Goal: Information Seeking & Learning: Find contact information

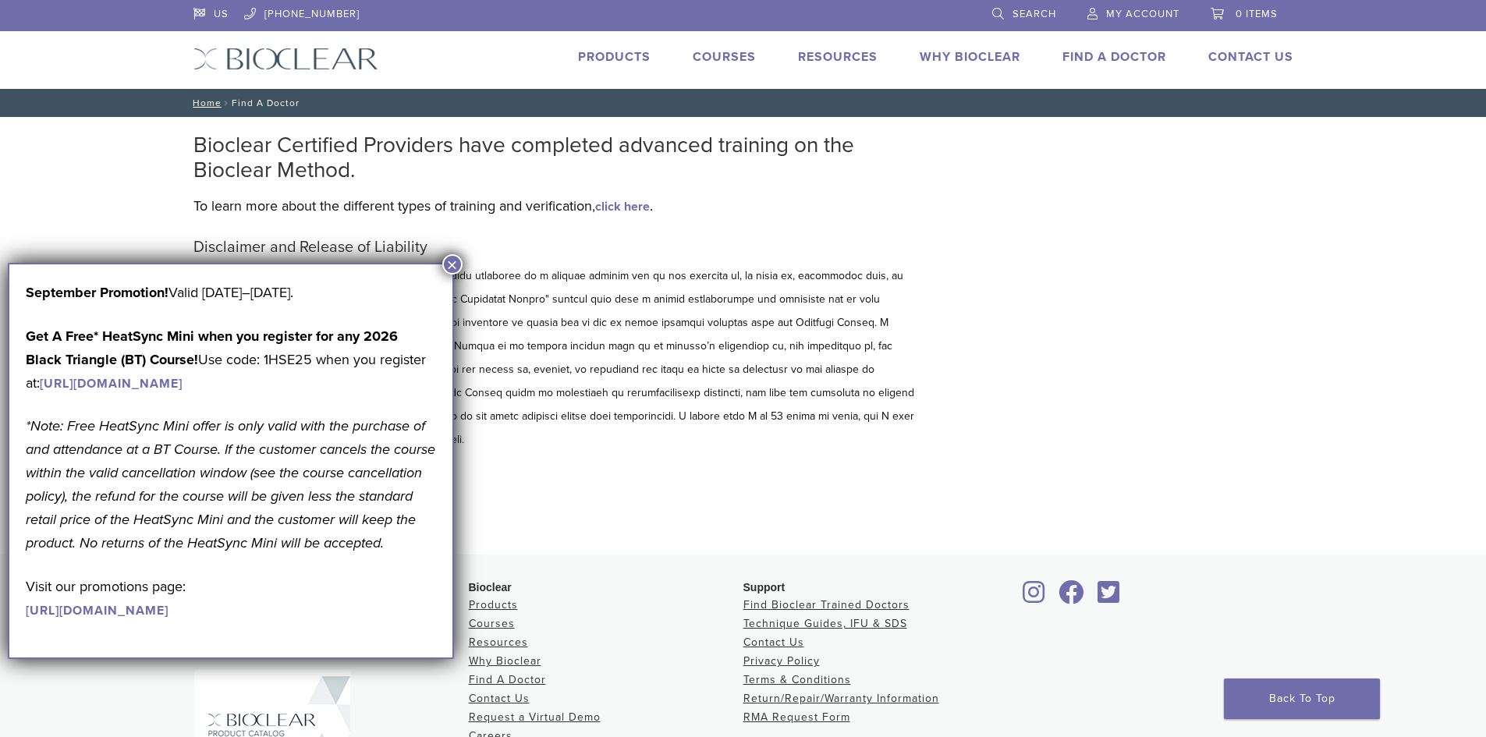
click at [456, 266] on button "×" at bounding box center [452, 264] width 20 height 20
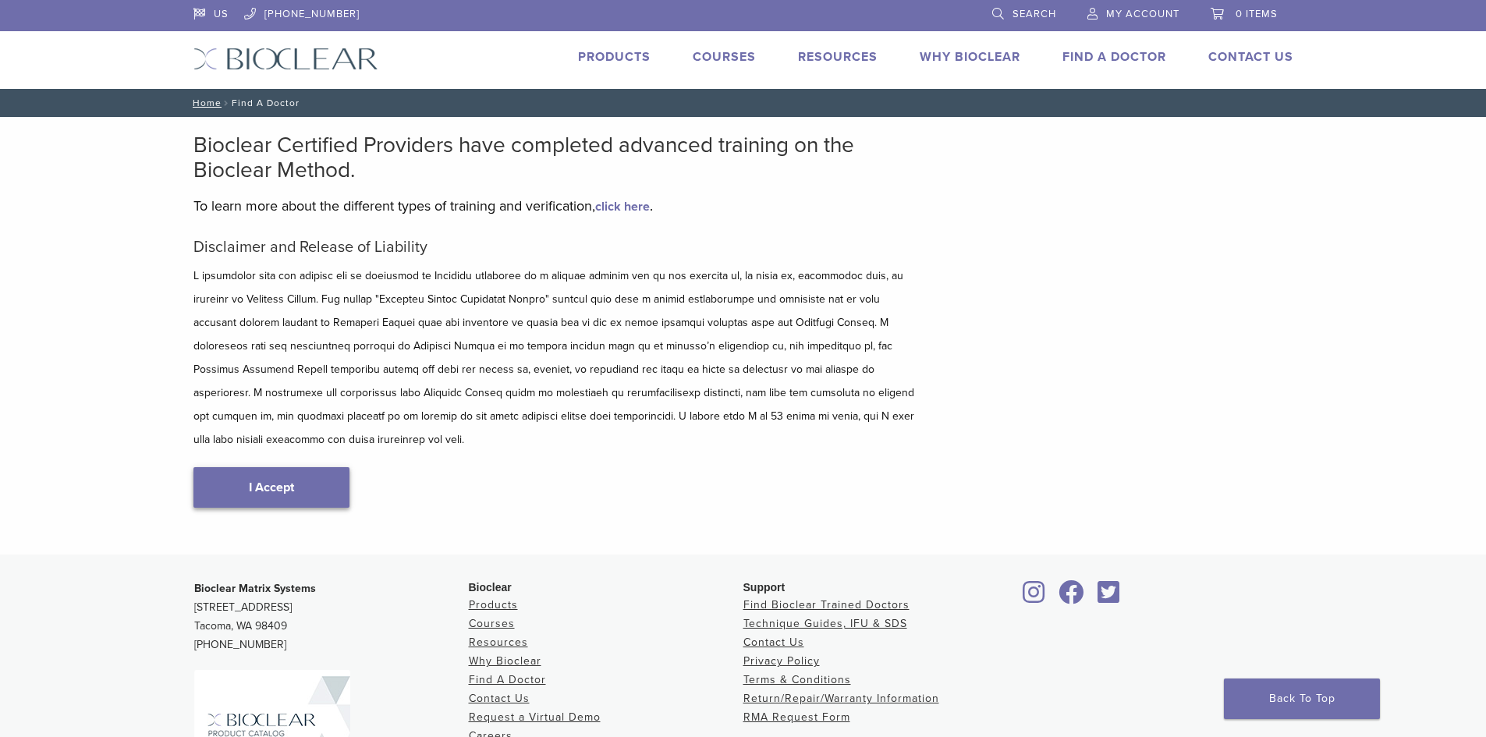
click at [261, 467] on link "I Accept" at bounding box center [271, 487] width 156 height 41
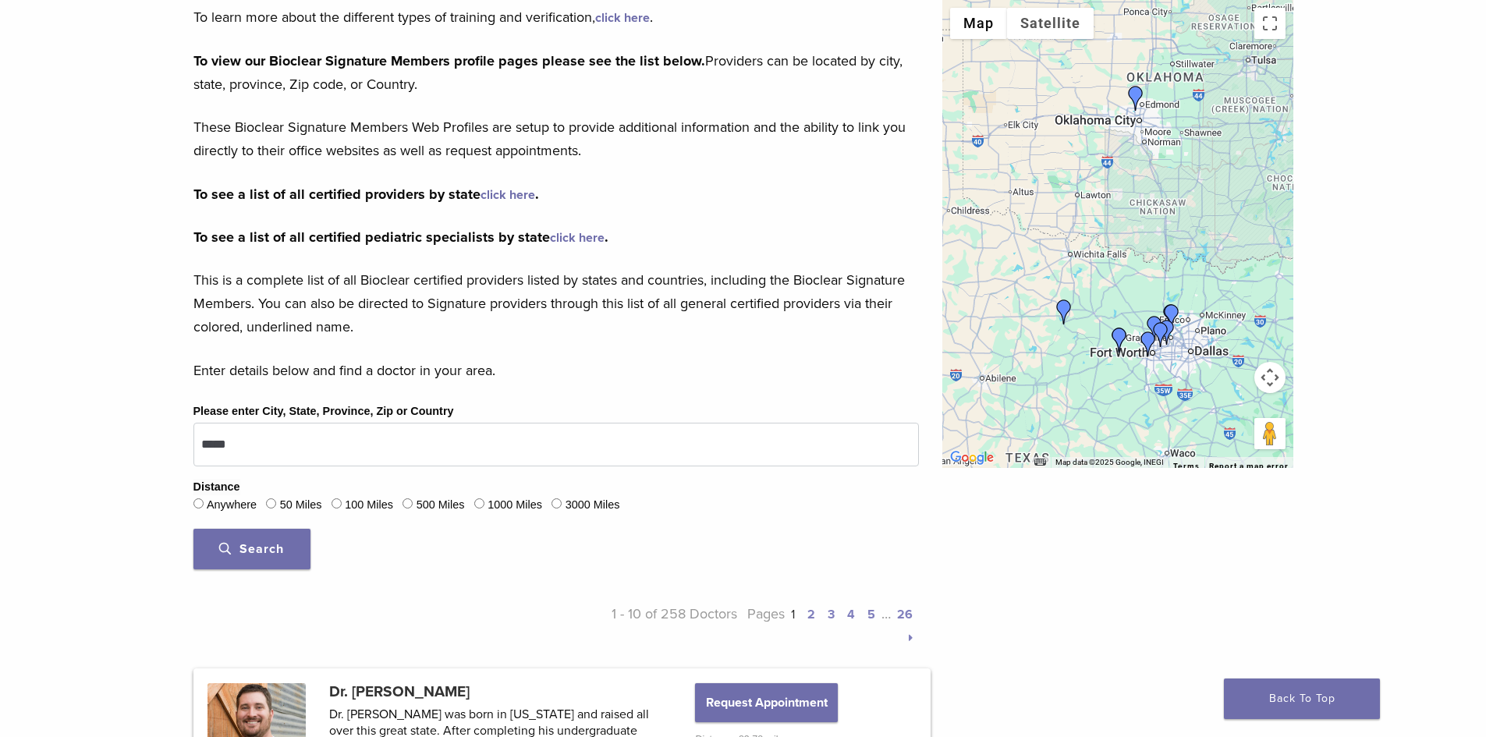
scroll to position [234, 0]
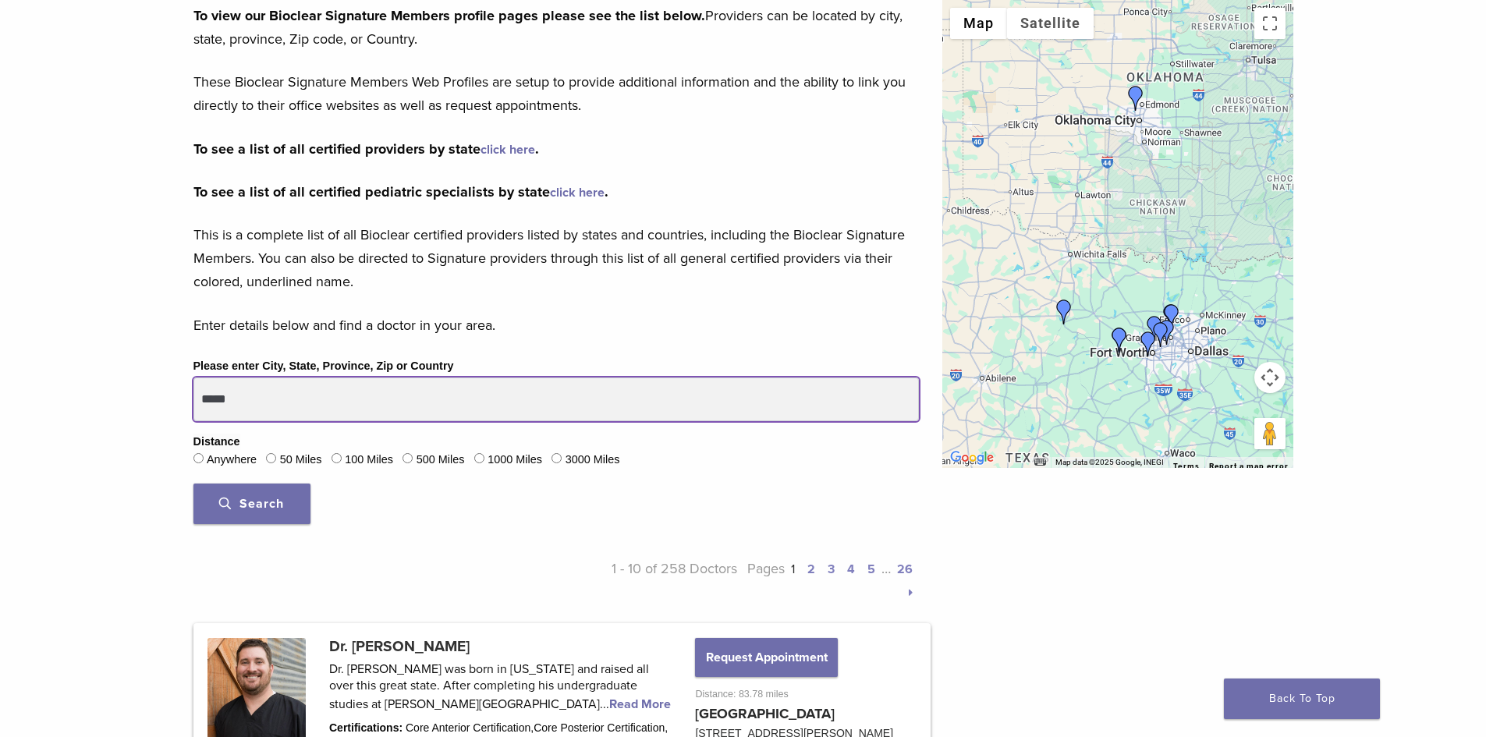
drag, startPoint x: 255, startPoint y: 397, endPoint x: 175, endPoint y: 402, distance: 80.5
type input "**********"
click at [193, 484] on button "Search" at bounding box center [251, 504] width 117 height 41
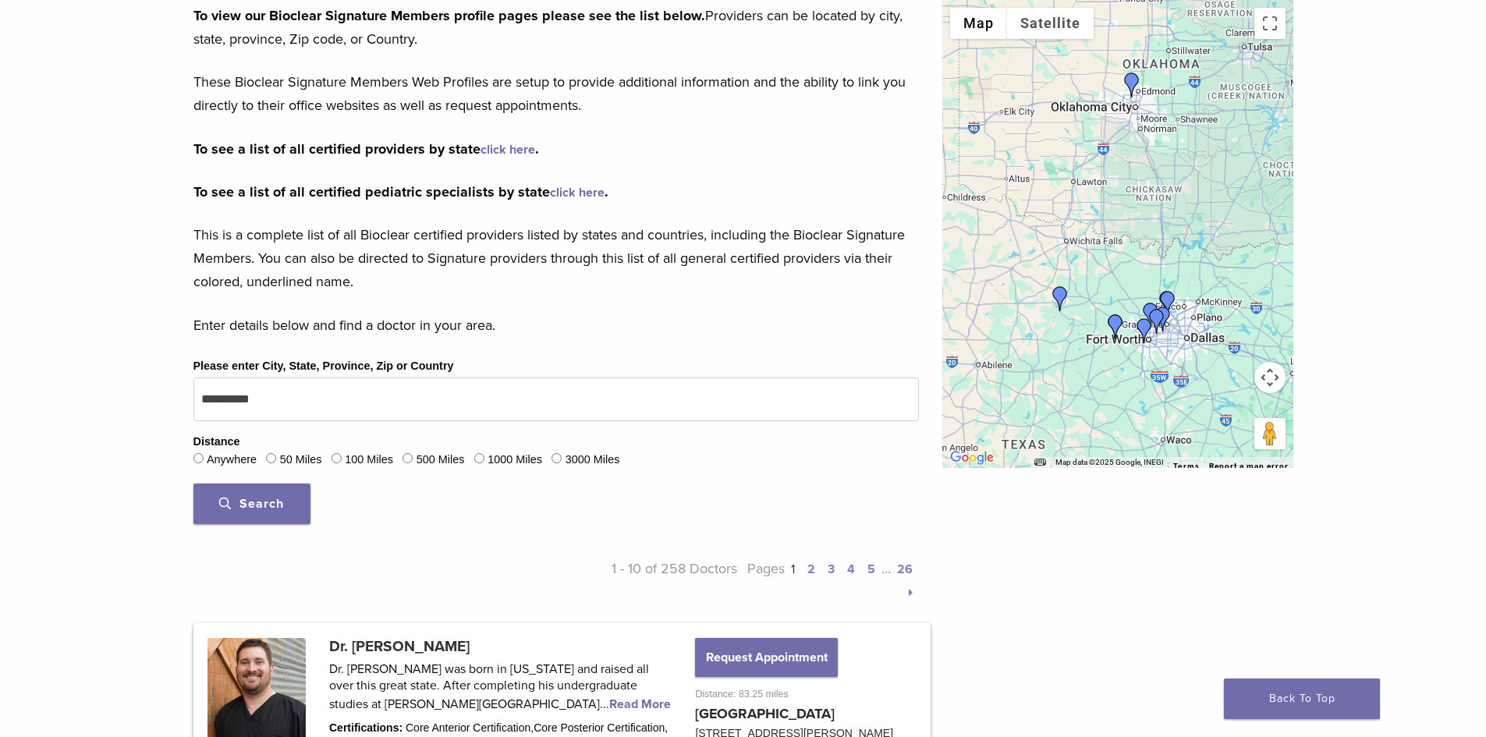
drag, startPoint x: 1165, startPoint y: 245, endPoint x: 1158, endPoint y: 231, distance: 15.4
click at [1158, 231] on div at bounding box center [1117, 234] width 351 height 468
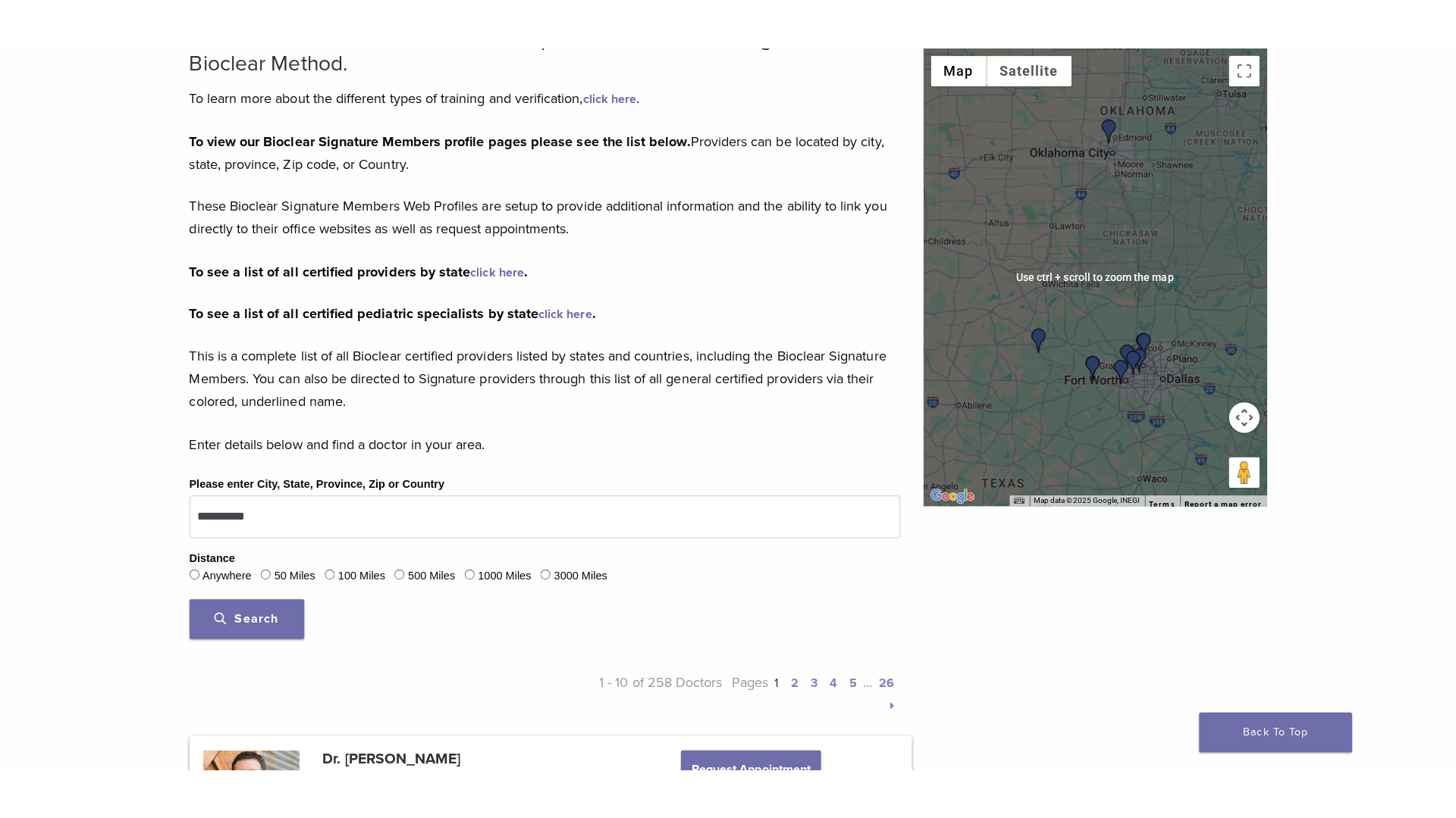
scroll to position [152, 0]
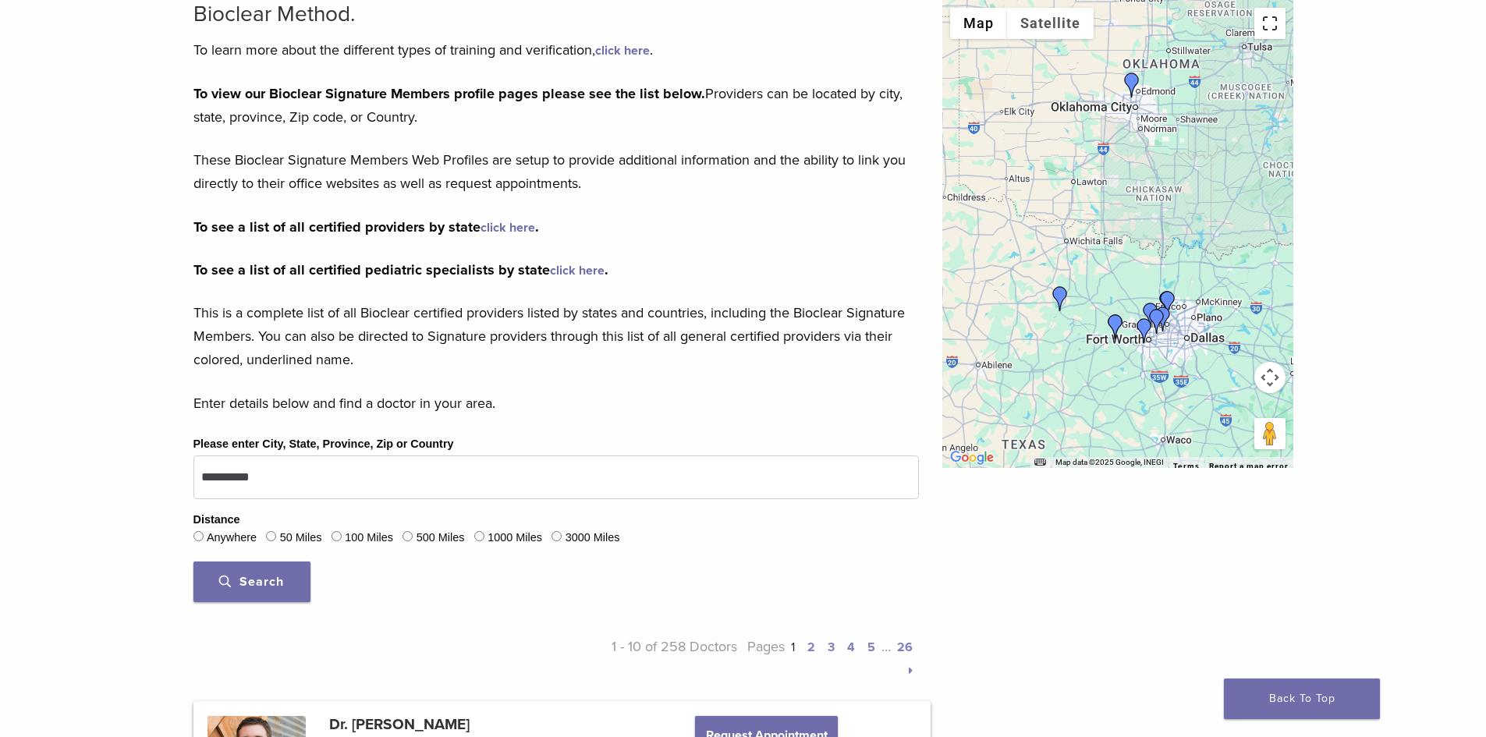
click at [1272, 23] on button "Toggle fullscreen view" at bounding box center [1269, 23] width 31 height 31
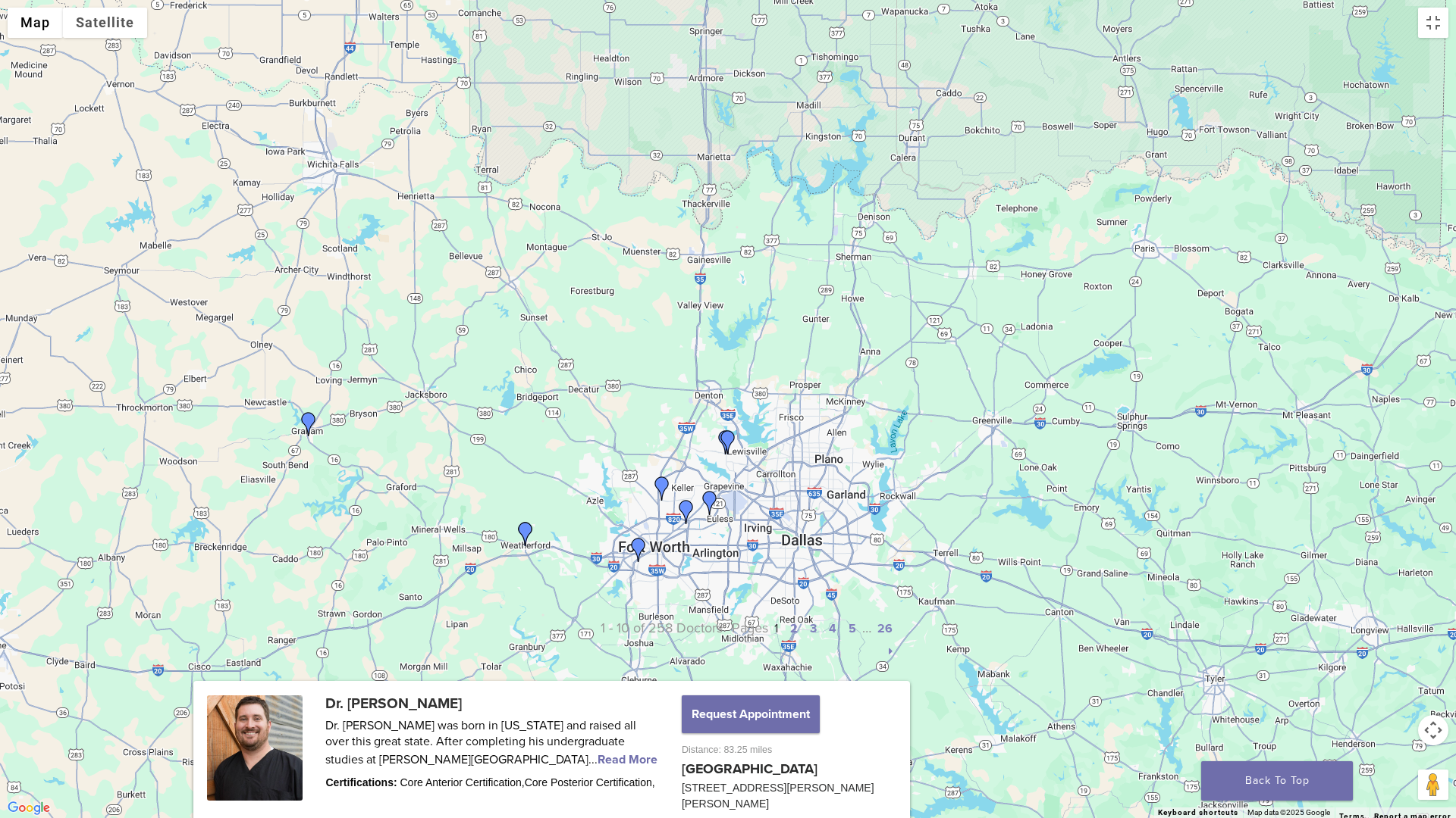
drag, startPoint x: 713, startPoint y: 646, endPoint x: 756, endPoint y: 461, distance: 189.9
click at [756, 461] on div at bounding box center [728, 409] width 1456 height 818
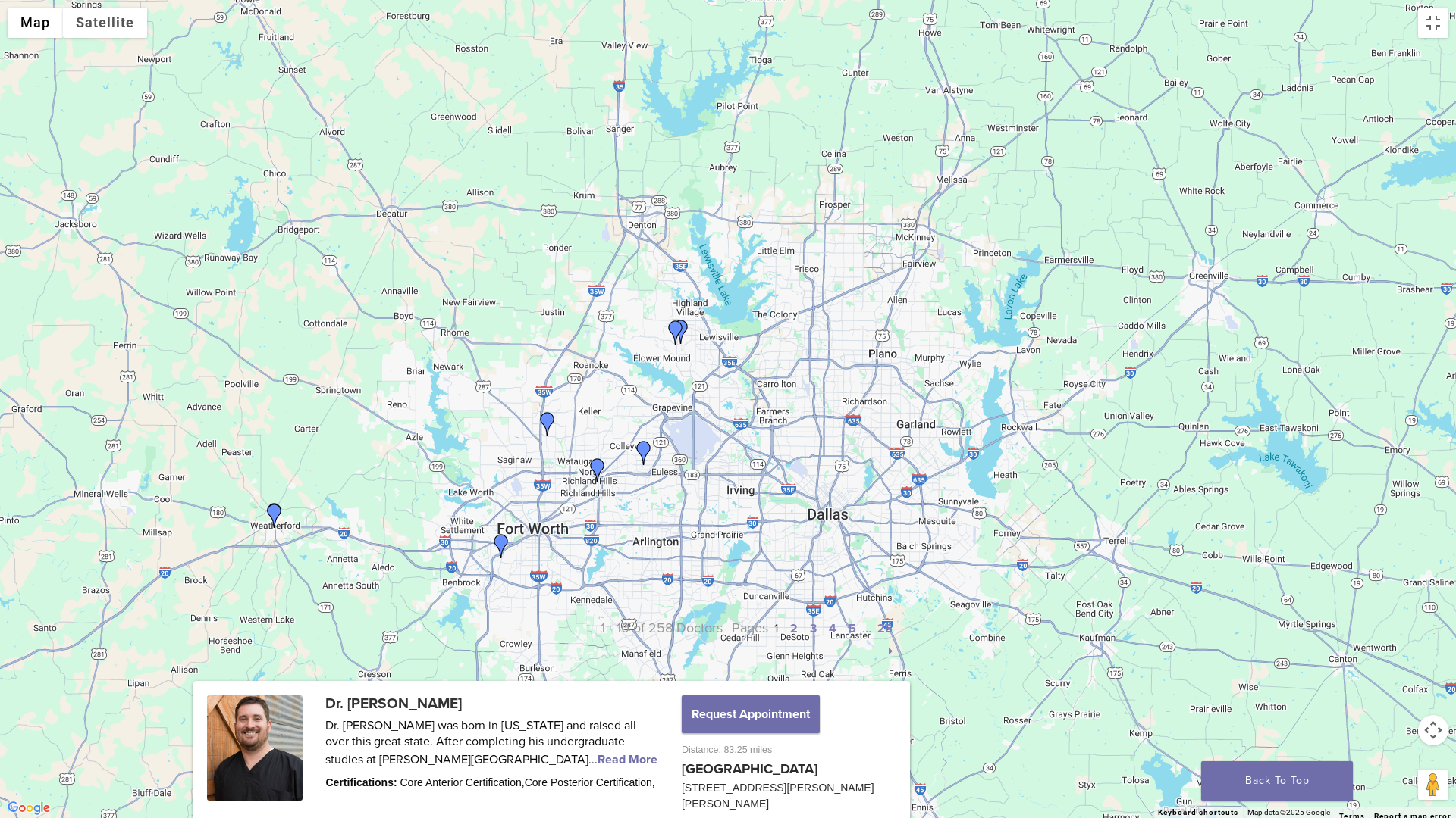
drag, startPoint x: 485, startPoint y: 467, endPoint x: 670, endPoint y: 426, distance: 189.5
click at [670, 426] on div at bounding box center [728, 409] width 1456 height 818
click at [274, 512] on img "Dr. Ashley Decker" at bounding box center [275, 515] width 24 height 24
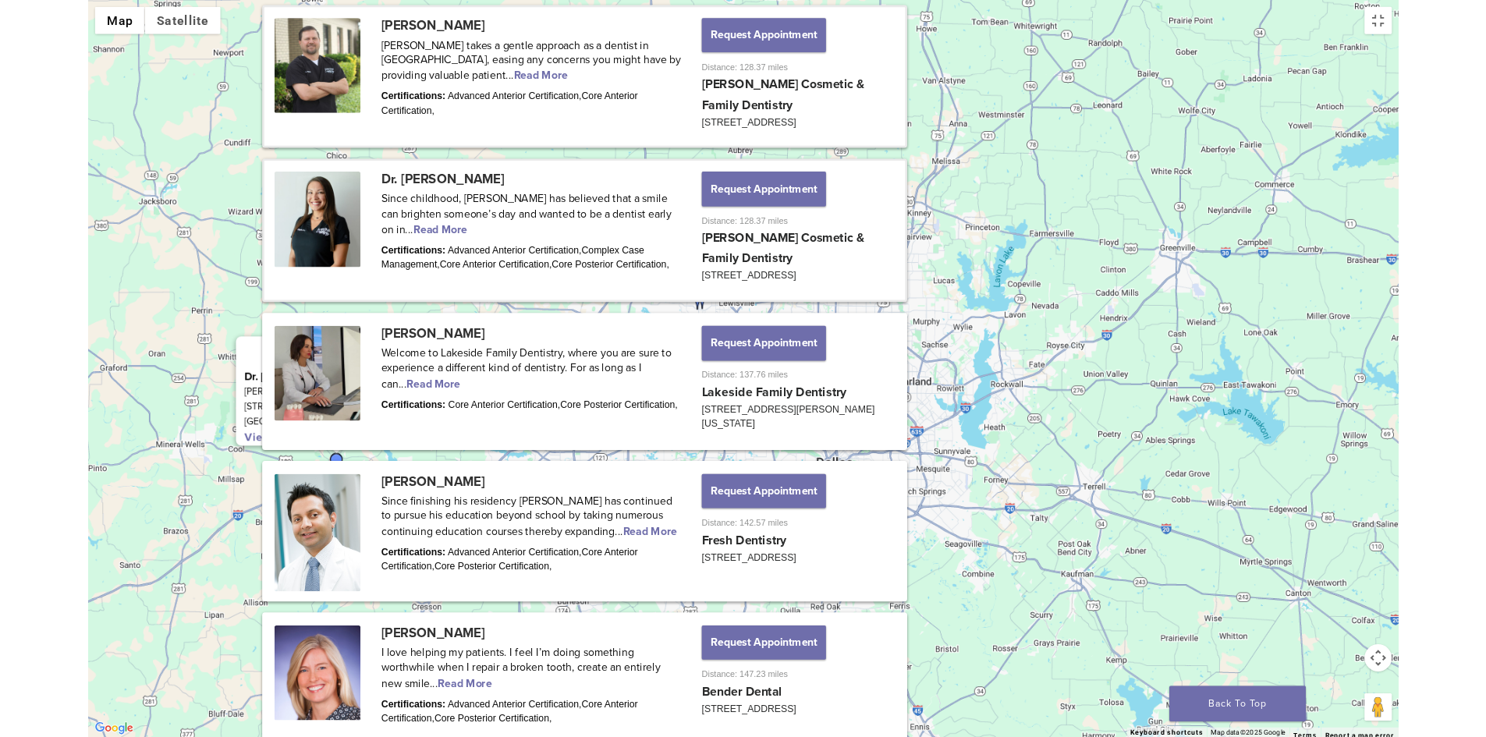
scroll to position [1027, 0]
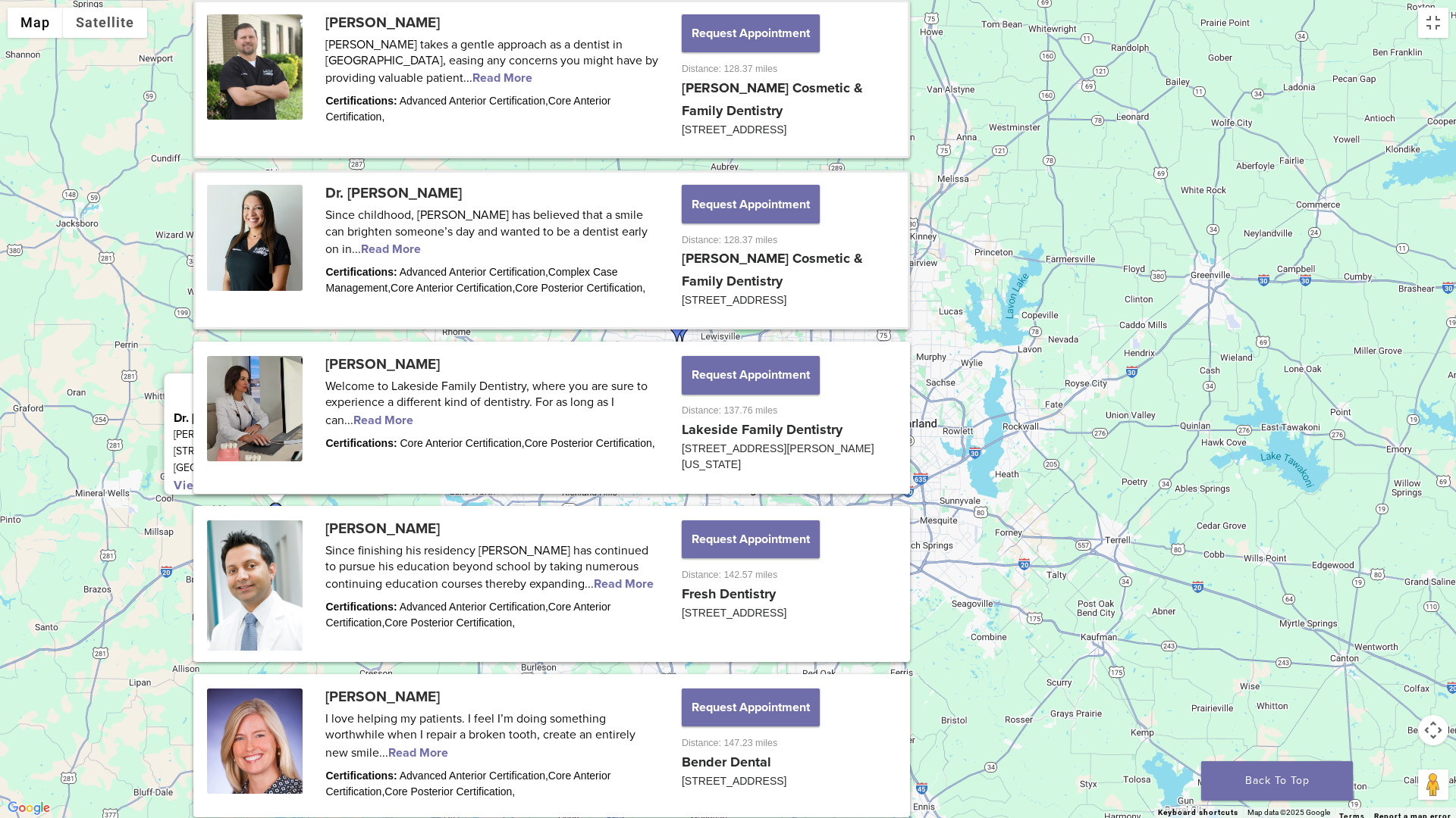
click at [216, 478] on link "View location" at bounding box center [216, 486] width 84 height 16
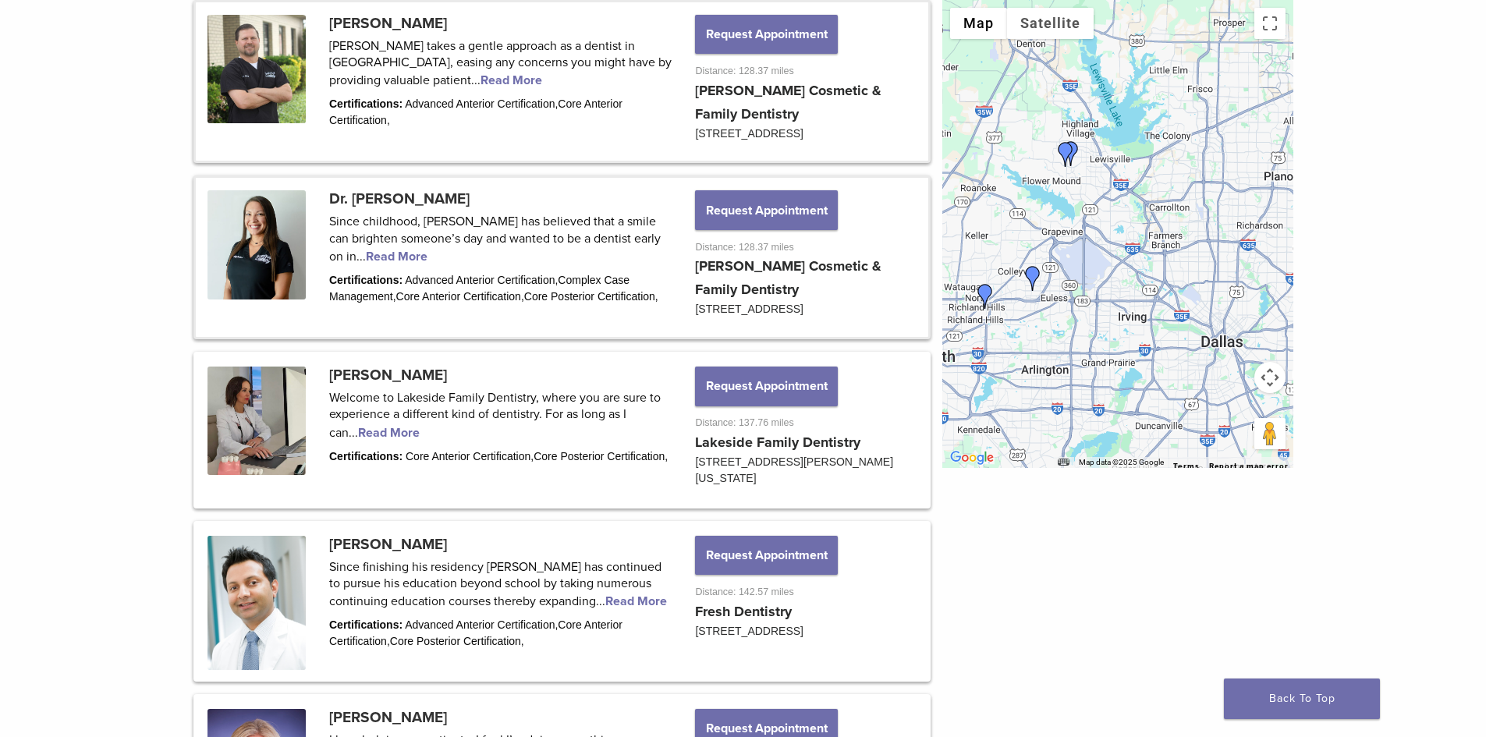
click at [390, 199] on link at bounding box center [562, 257] width 732 height 159
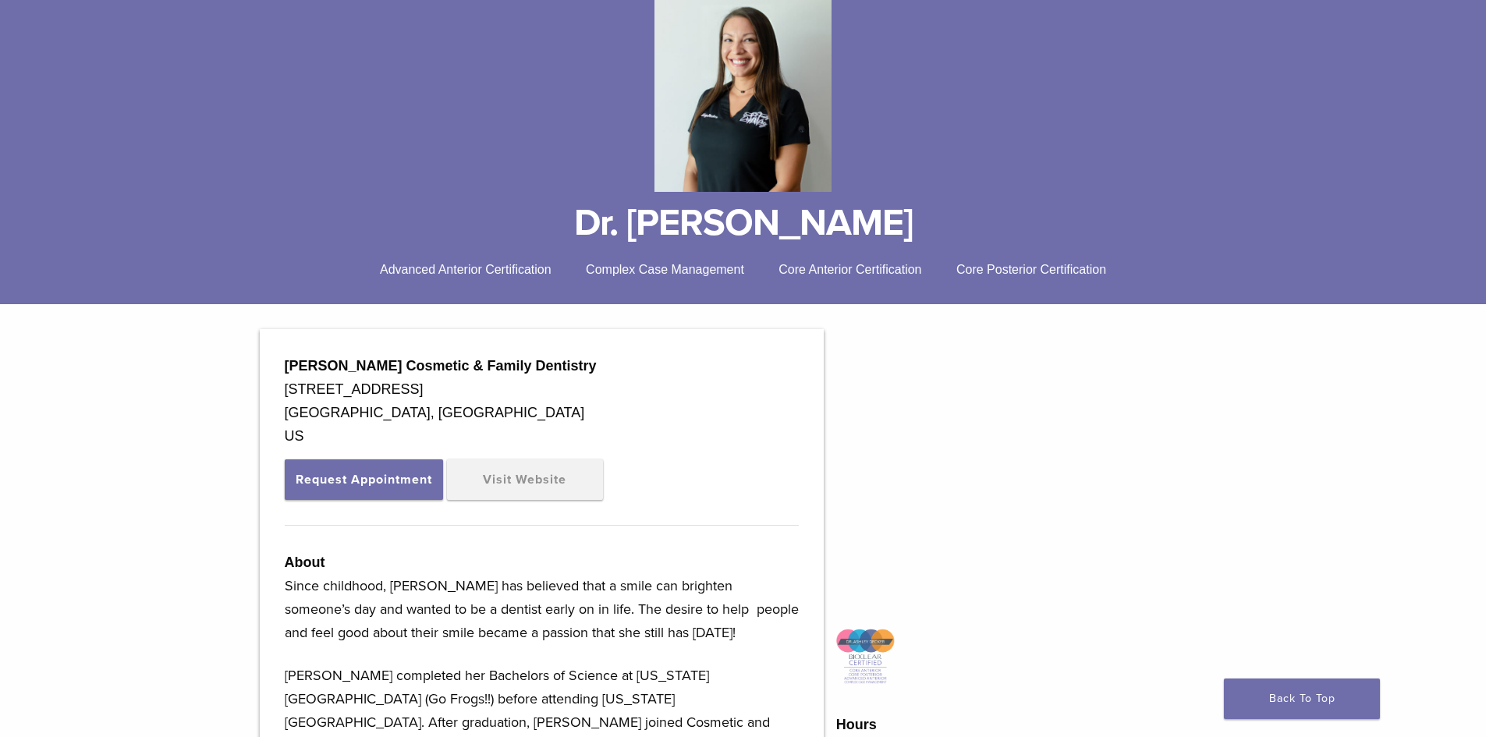
scroll to position [156, 0]
